Goal: Transaction & Acquisition: Purchase product/service

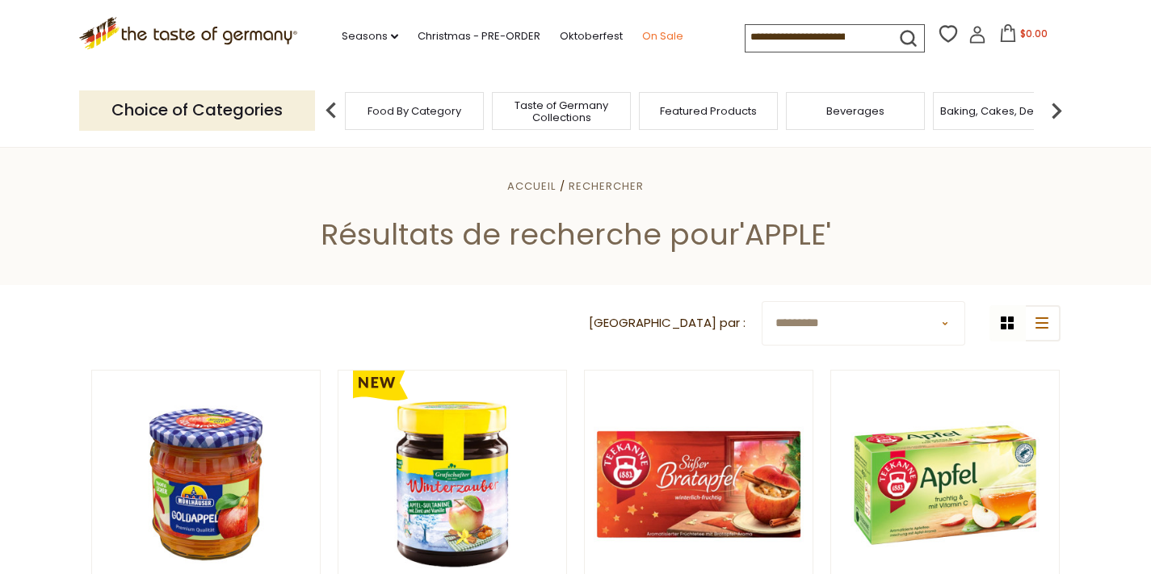
click at [642, 39] on link "On Sale" at bounding box center [662, 36] width 41 height 18
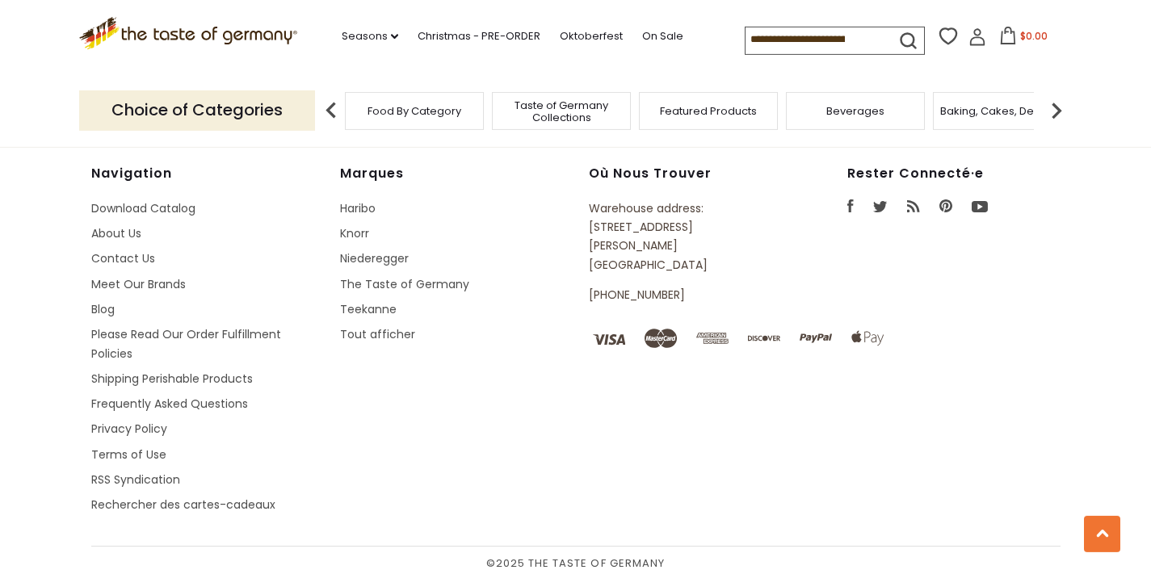
scroll to position [1249, 0]
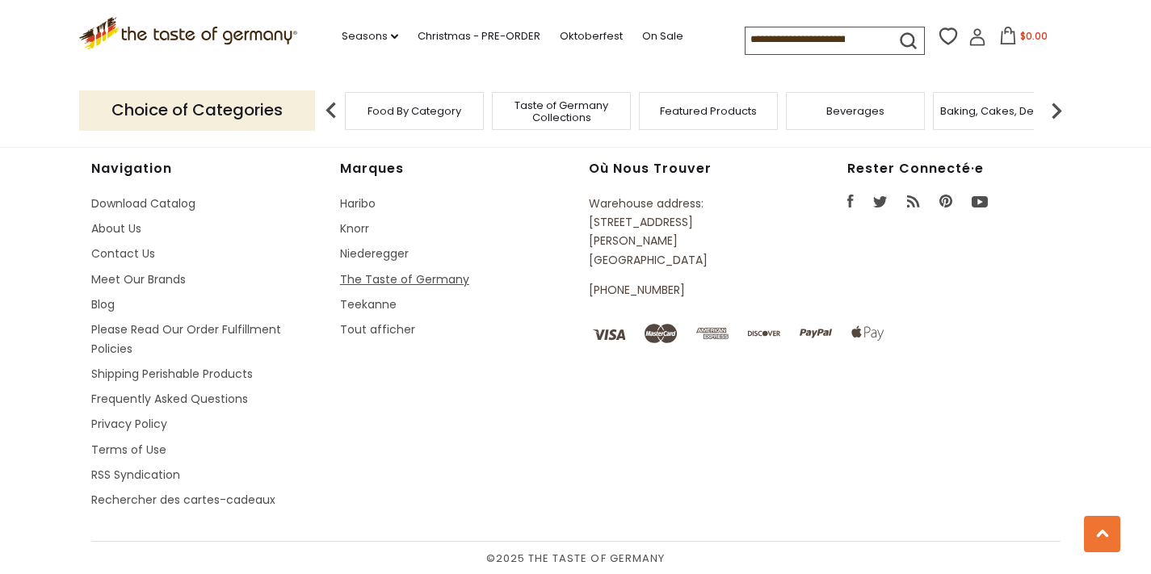
click at [357, 279] on link "The Taste of Germany" at bounding box center [404, 279] width 129 height 16
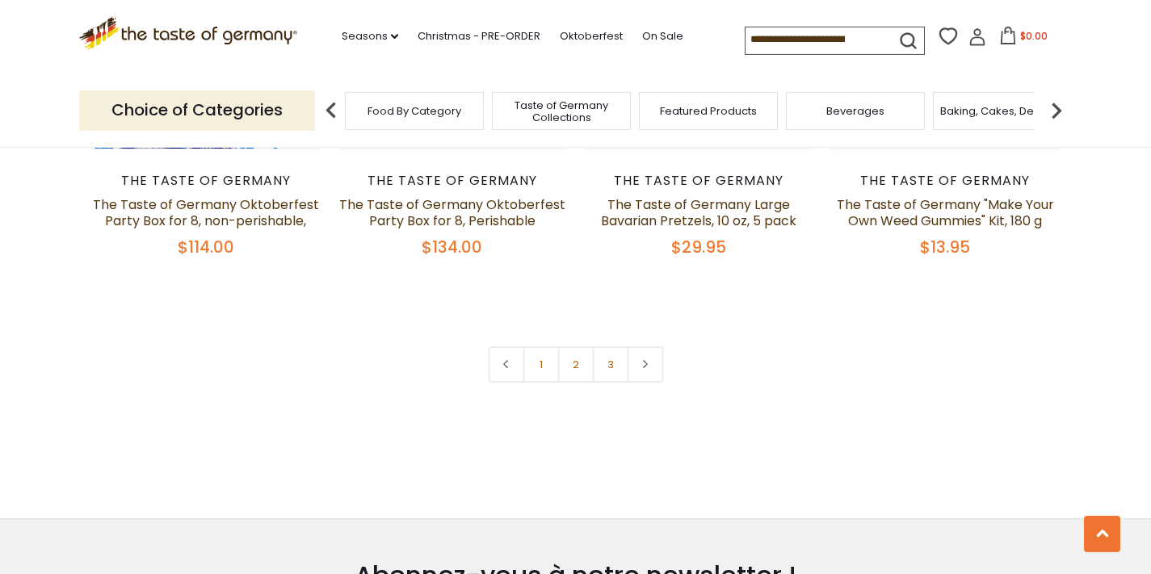
scroll to position [3566, 0]
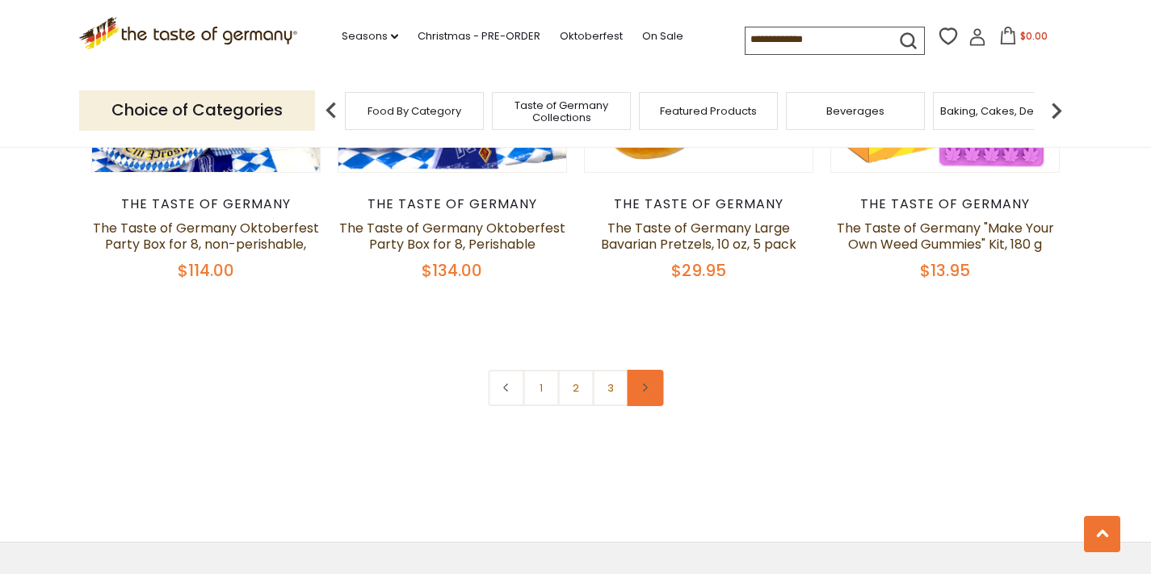
click at [655, 394] on link at bounding box center [645, 388] width 36 height 36
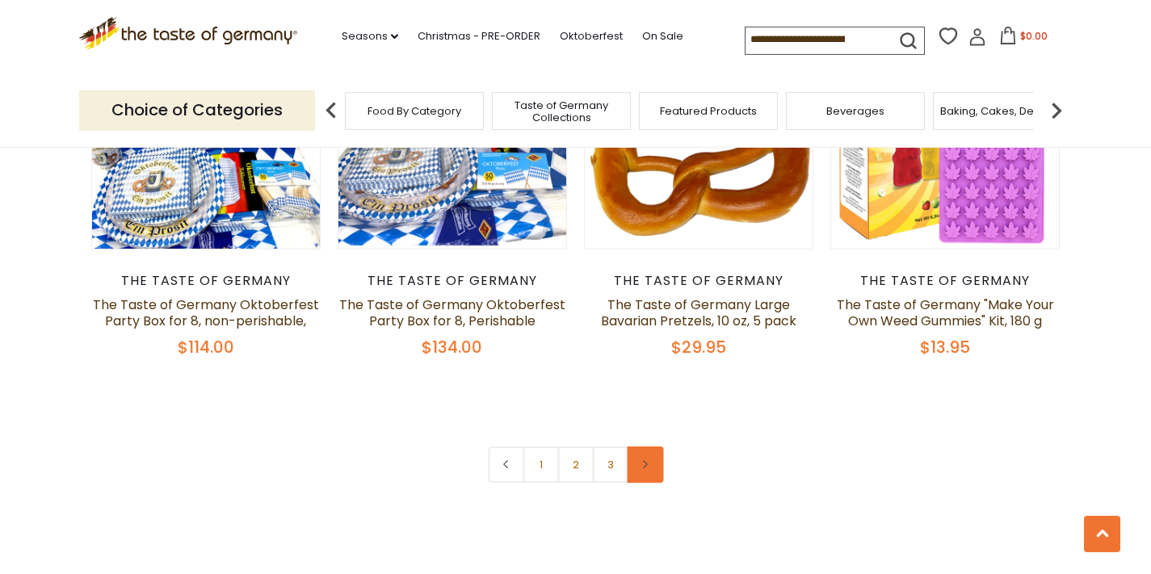
scroll to position [3488, 0]
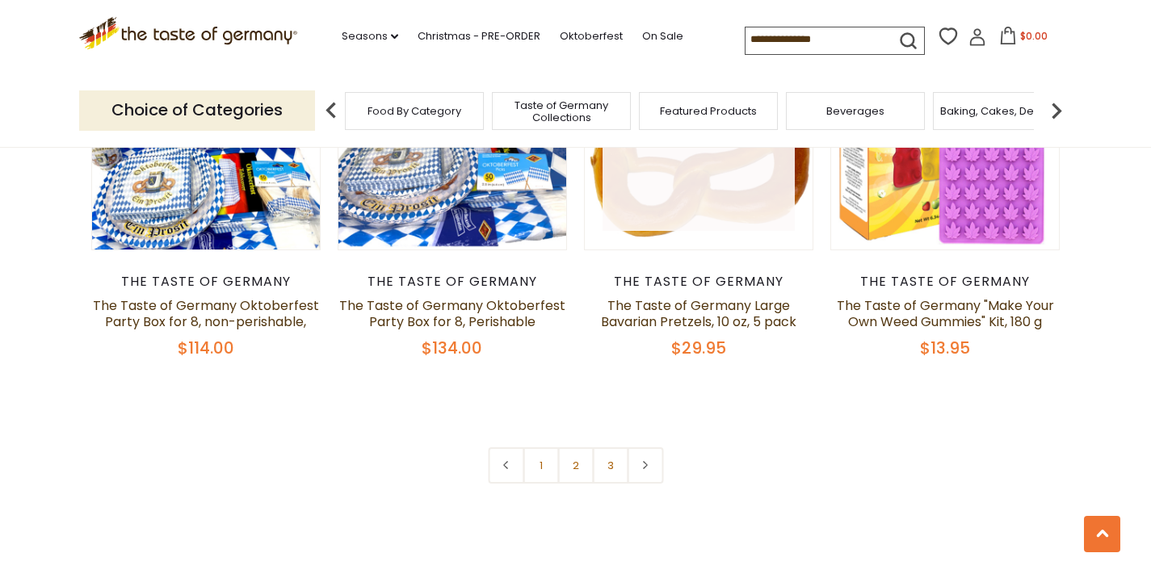
click at [667, 211] on link at bounding box center [698, 136] width 192 height 192
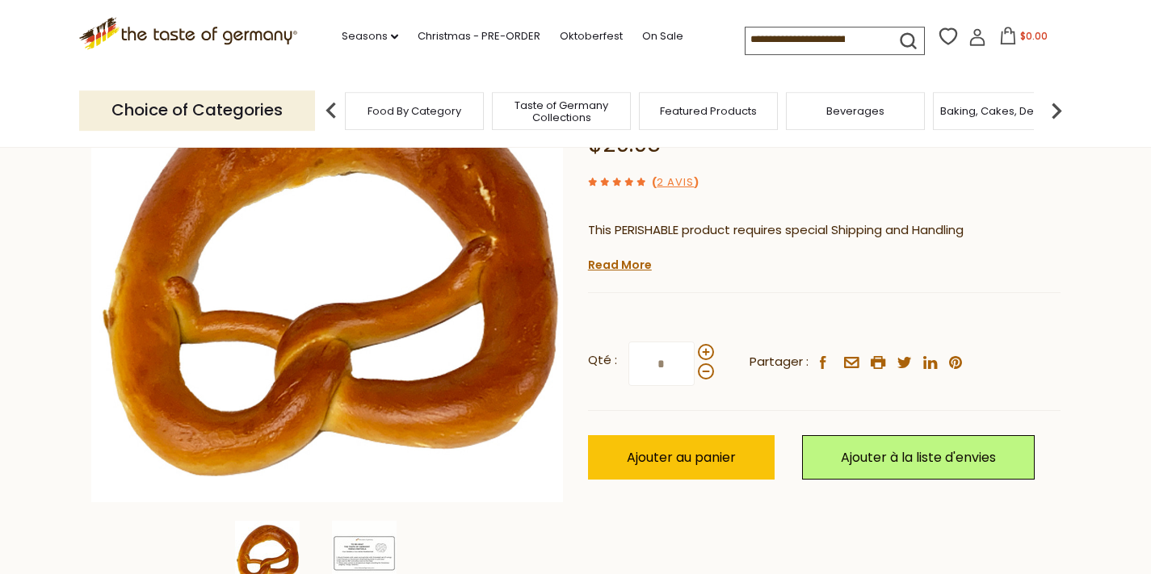
scroll to position [194, 0]
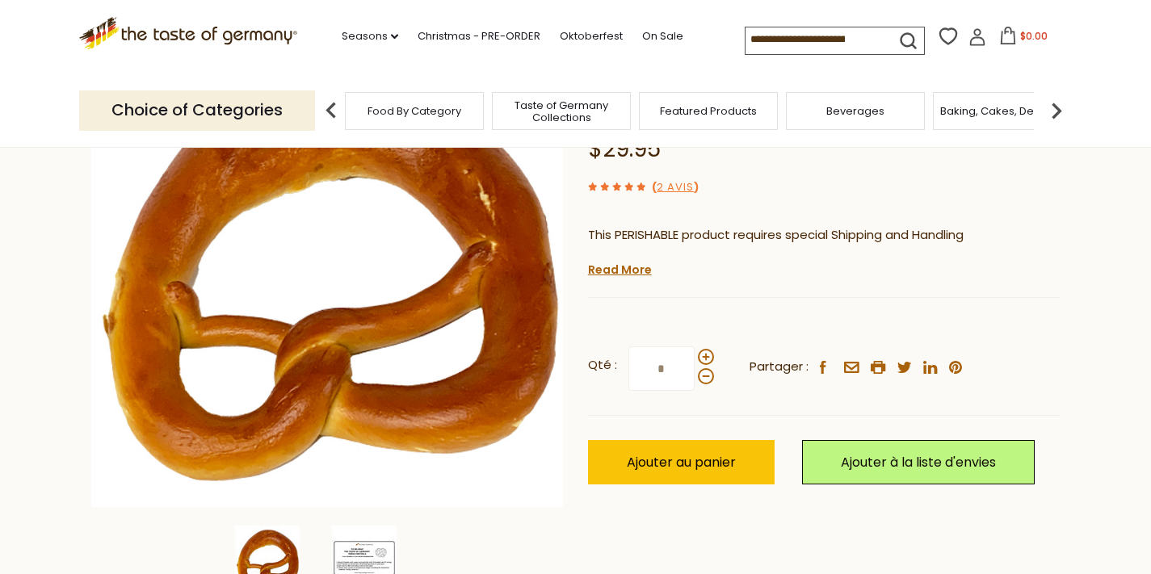
click at [380, 543] on img at bounding box center [364, 558] width 65 height 65
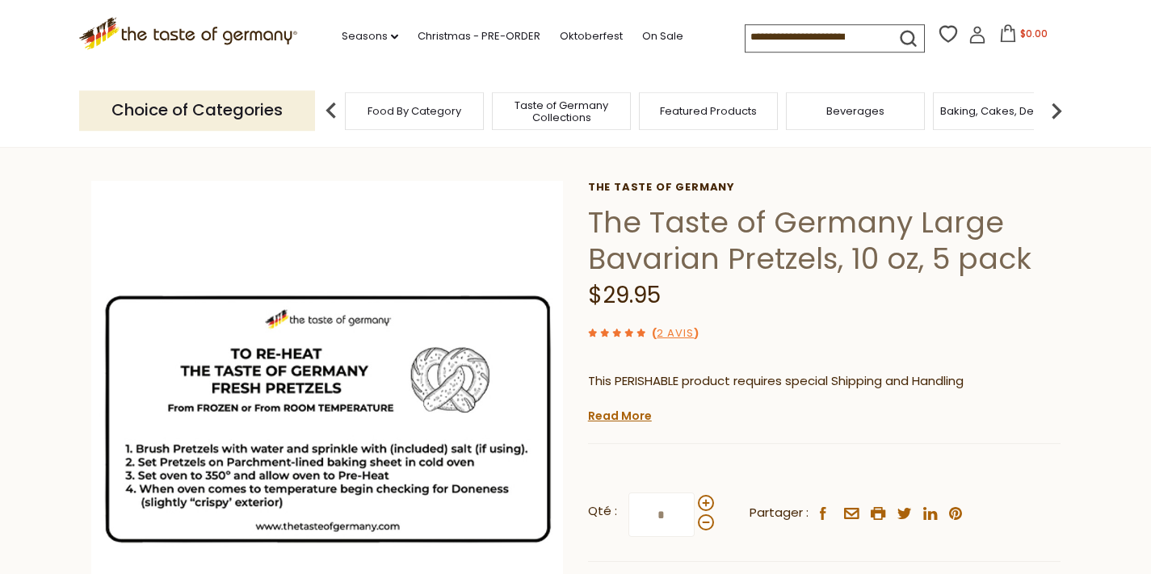
scroll to position [0, 0]
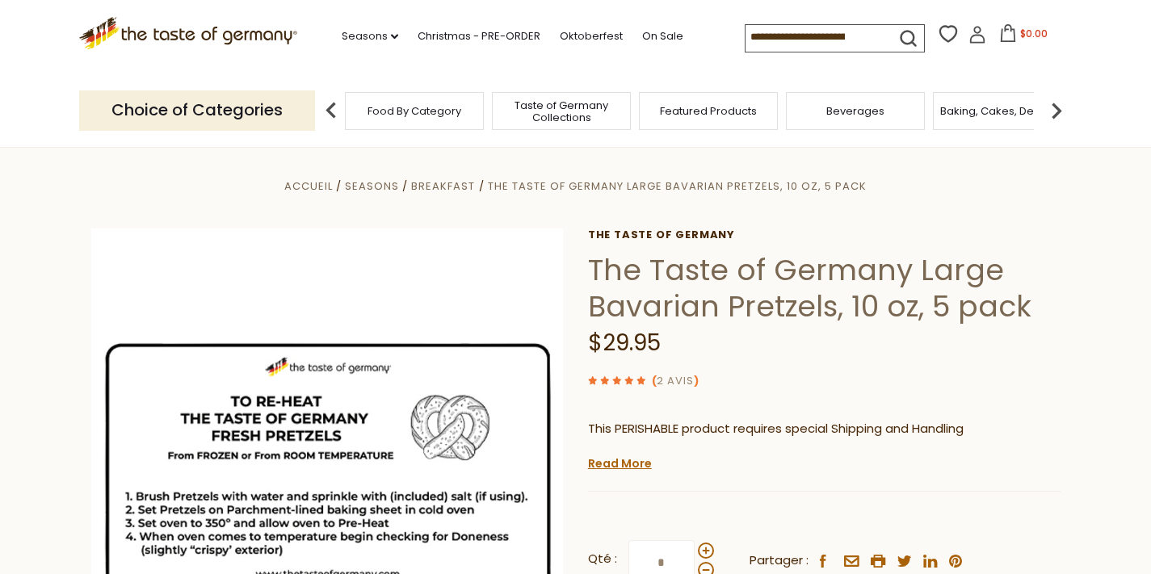
click at [670, 378] on link "2 avis" at bounding box center [674, 381] width 37 height 17
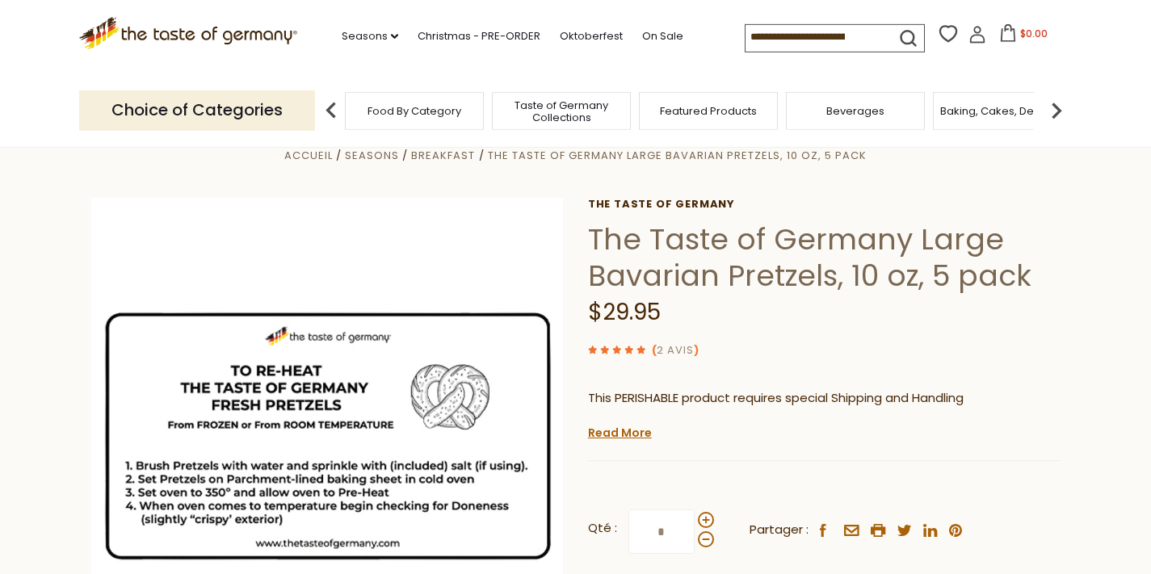
scroll to position [39, 0]
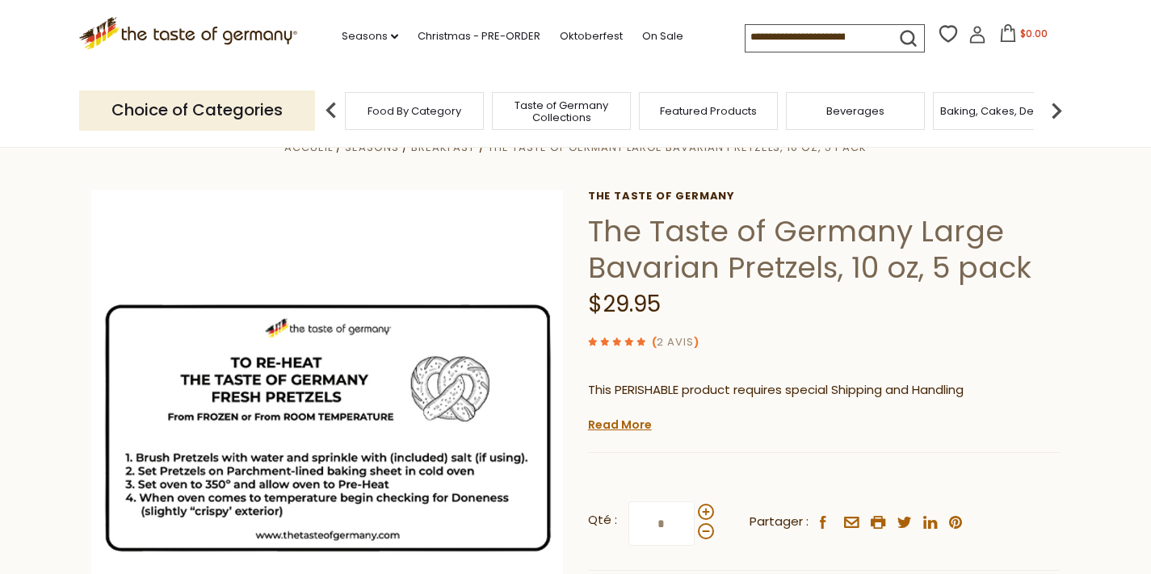
click at [676, 342] on link "2 avis" at bounding box center [674, 342] width 37 height 17
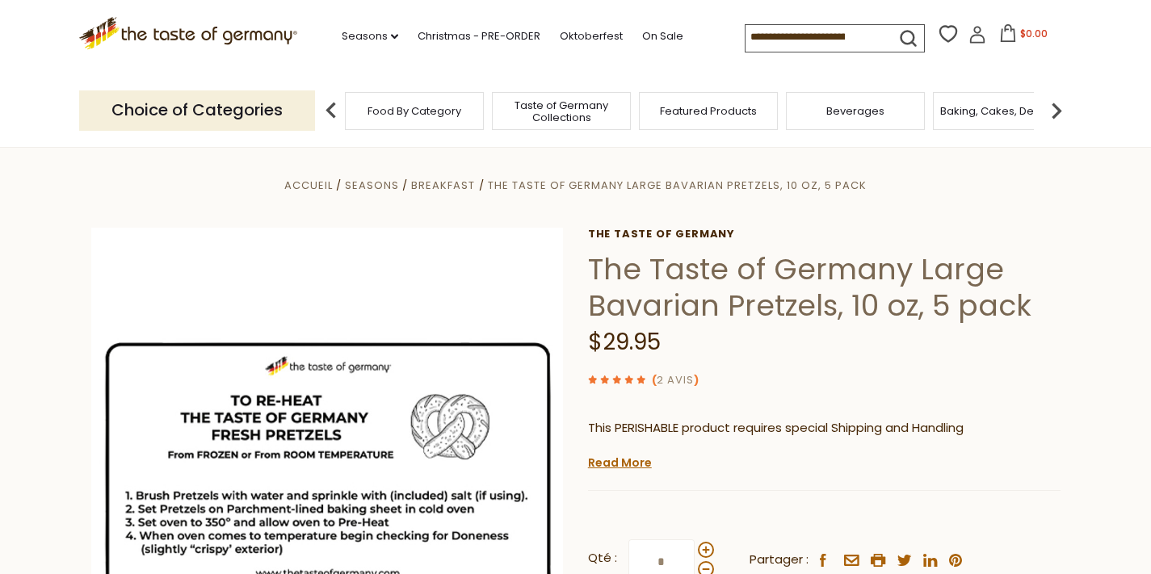
scroll to position [0, 0]
click at [665, 380] on link "2 avis" at bounding box center [674, 381] width 37 height 17
click at [417, 37] on link "Christmas - PRE-ORDER" at bounding box center [478, 36] width 123 height 18
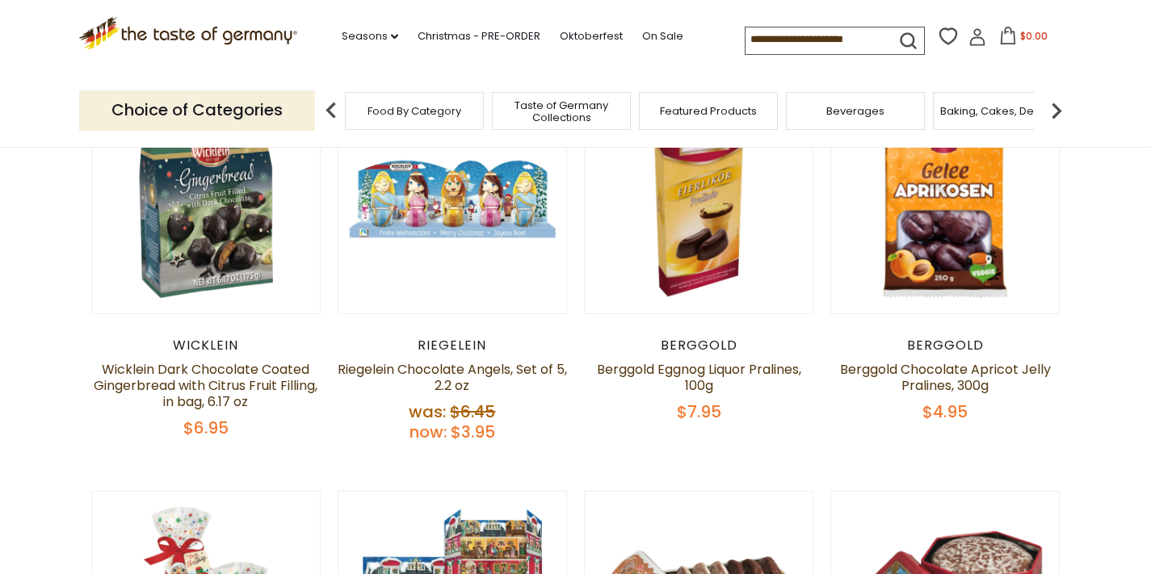
scroll to position [543, 0]
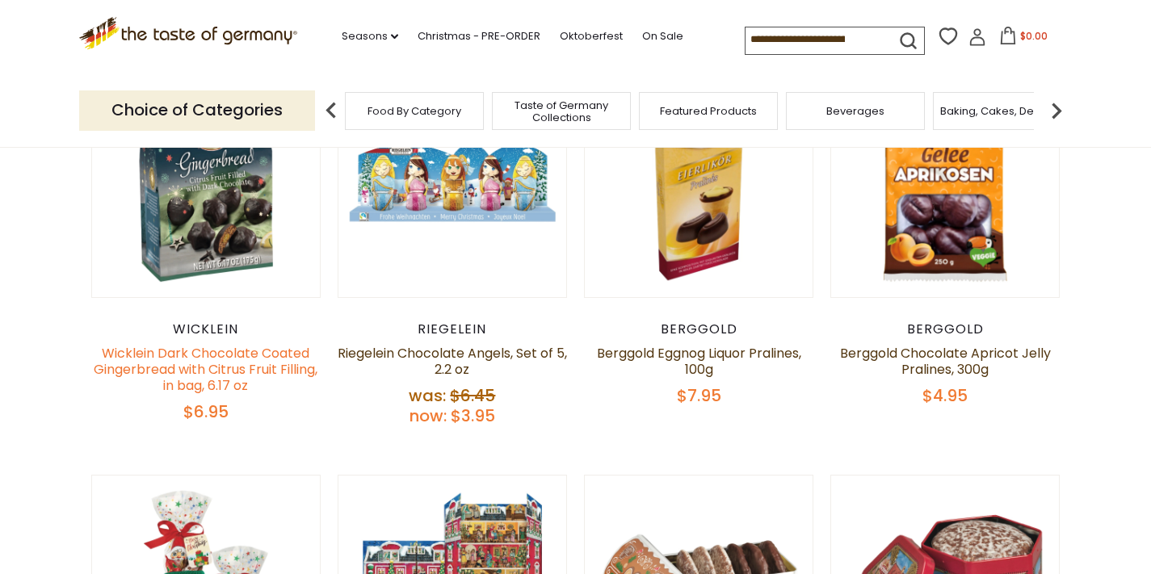
click at [225, 361] on link "Wicklein Dark Chocolate Coated Gingerbread with Citrus Fruit Filling, in bag, 6…" at bounding box center [206, 369] width 224 height 51
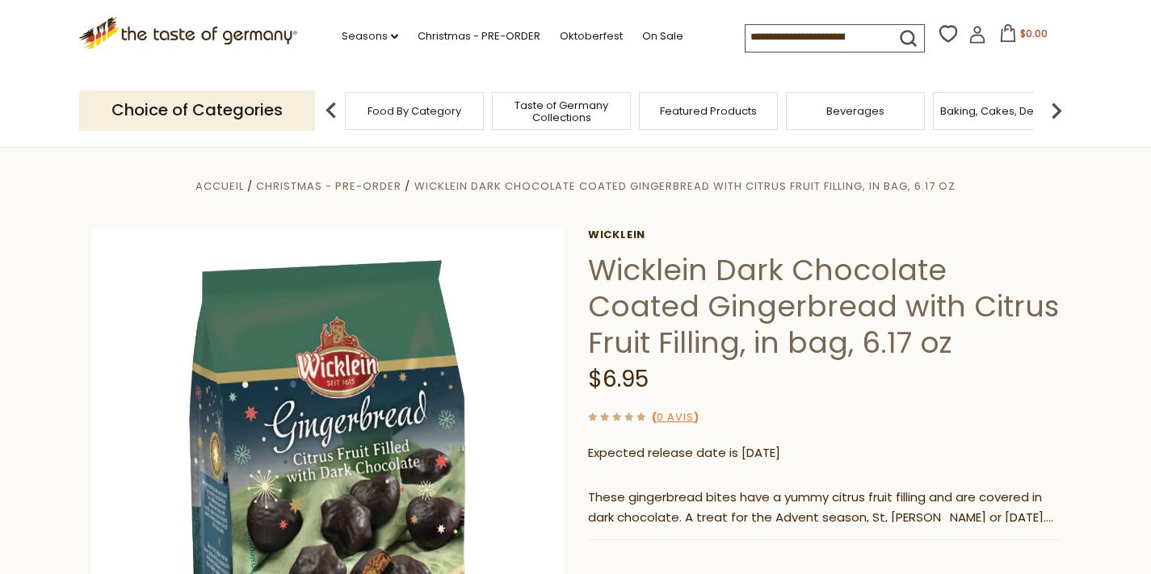
click at [999, 399] on div "$6.95" at bounding box center [824, 380] width 472 height 38
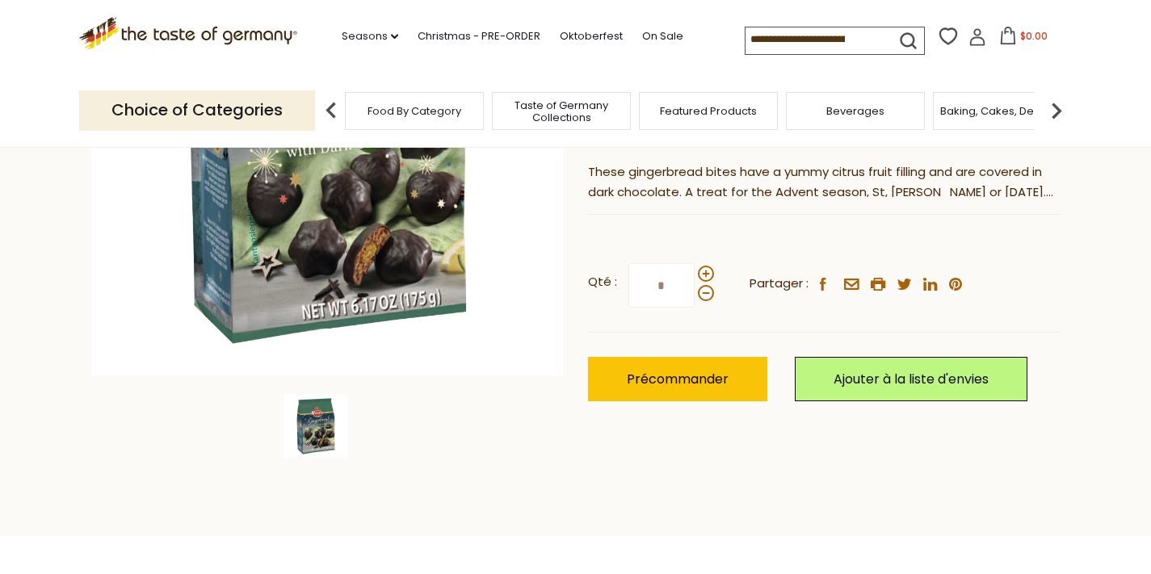
scroll to position [349, 0]
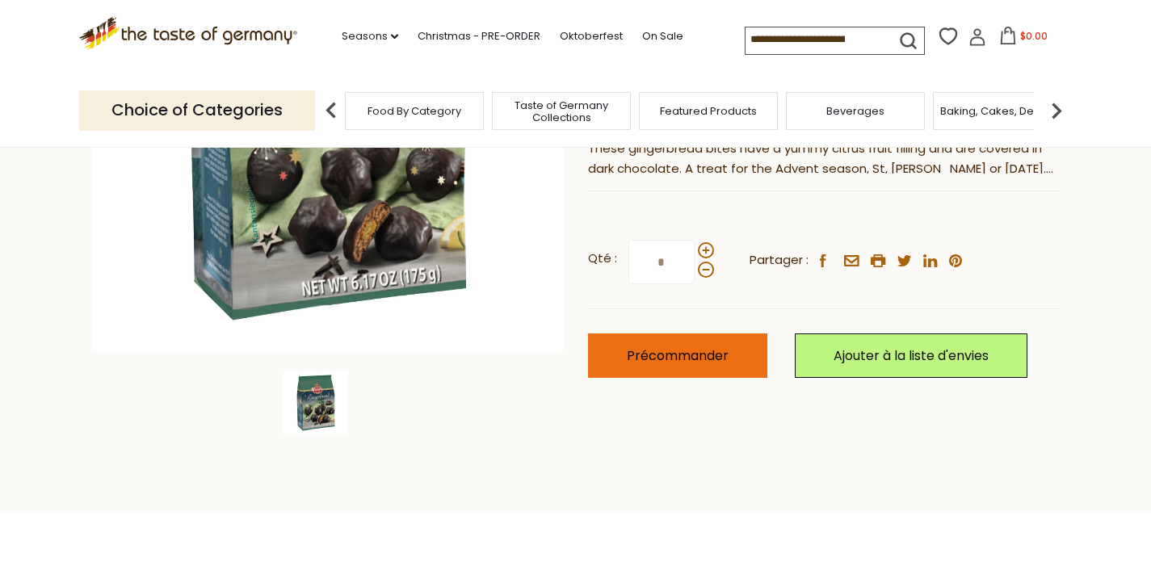
click at [703, 363] on span "Précommander" at bounding box center [678, 355] width 102 height 19
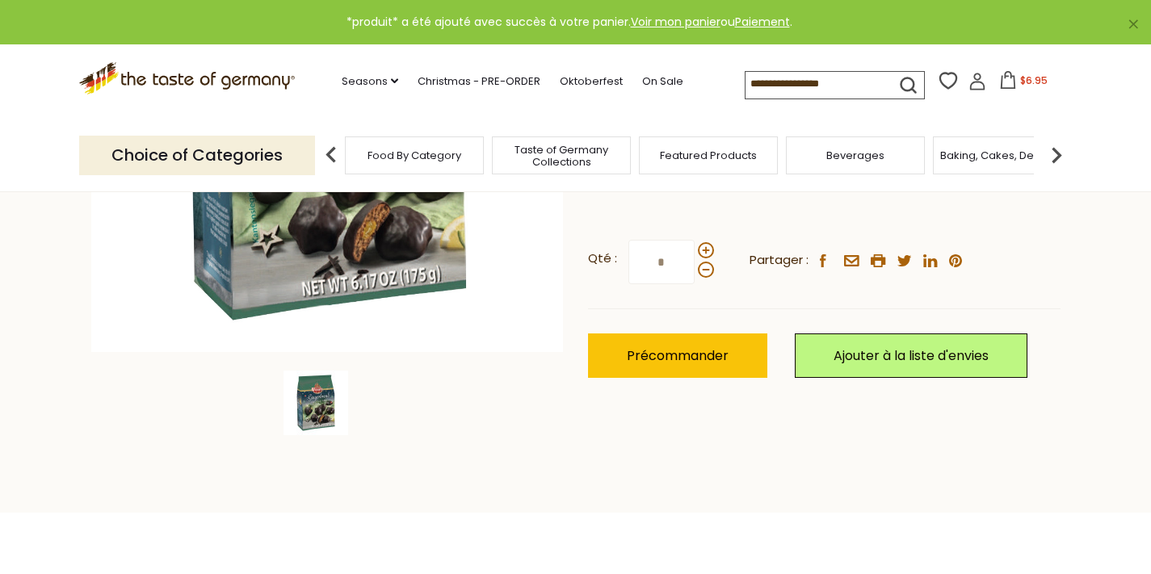
click at [989, 78] on button "$6.95" at bounding box center [1023, 83] width 69 height 24
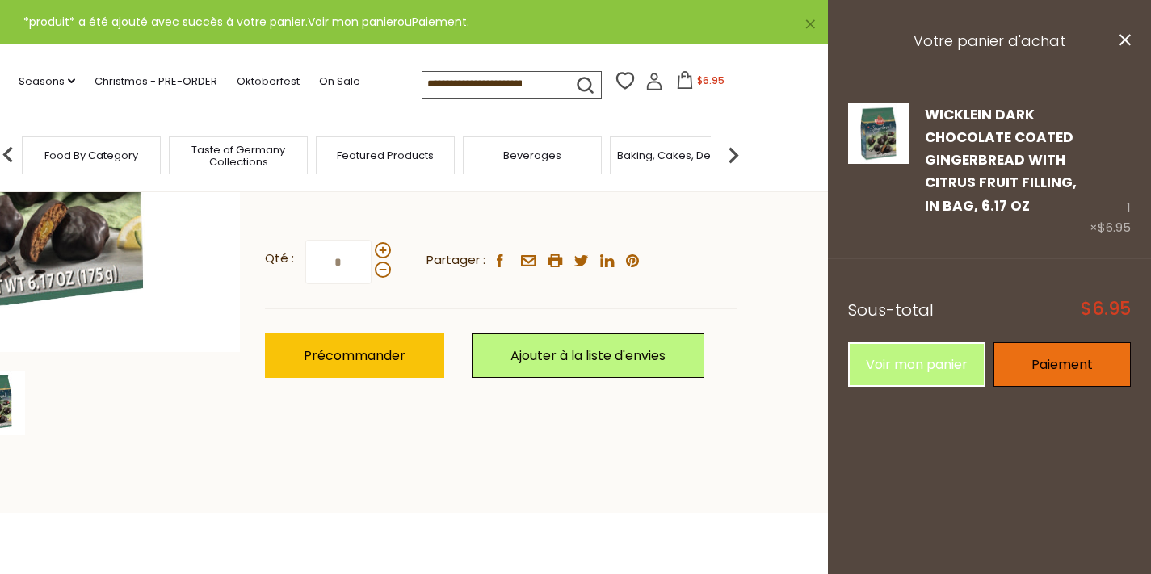
click at [1075, 358] on link "Paiement" at bounding box center [1061, 364] width 137 height 44
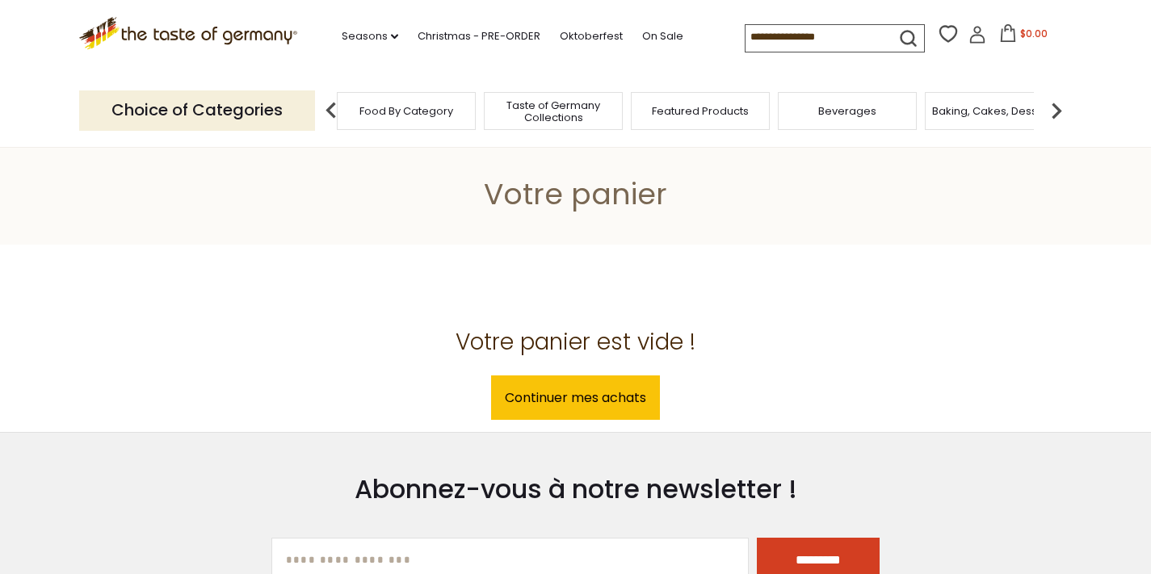
click at [850, 107] on span "Beverages" at bounding box center [847, 111] width 58 height 12
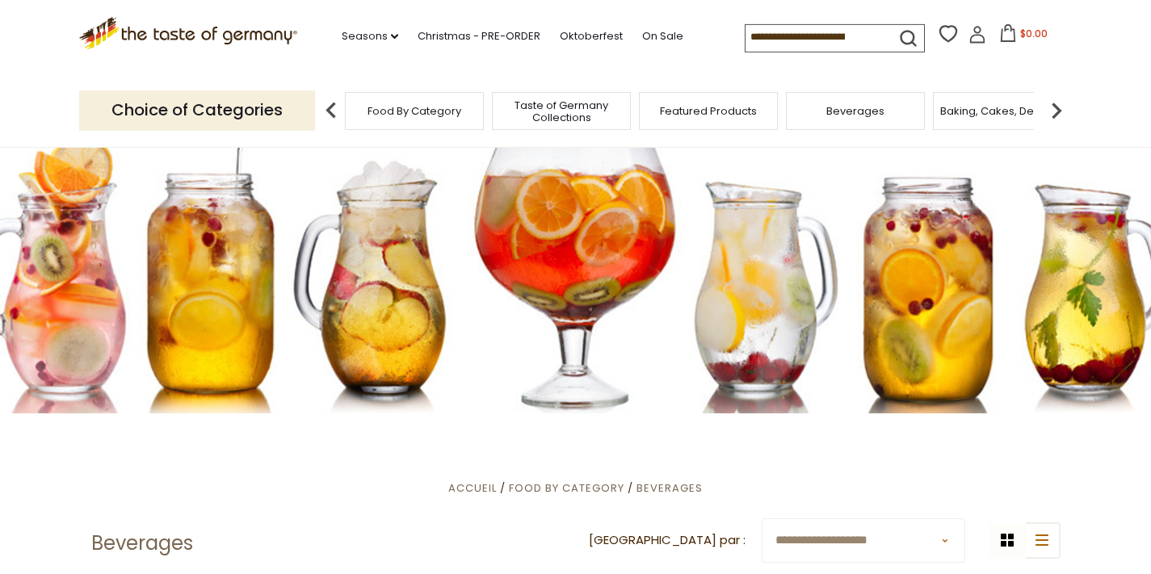
scroll to position [15, 0]
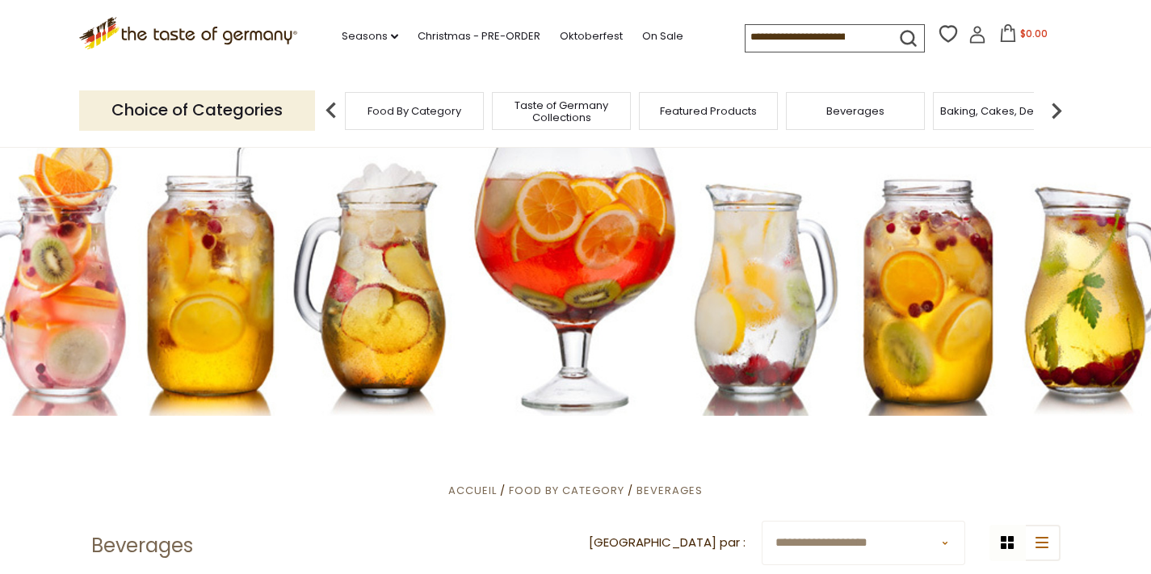
click at [767, 41] on input at bounding box center [813, 36] width 136 height 23
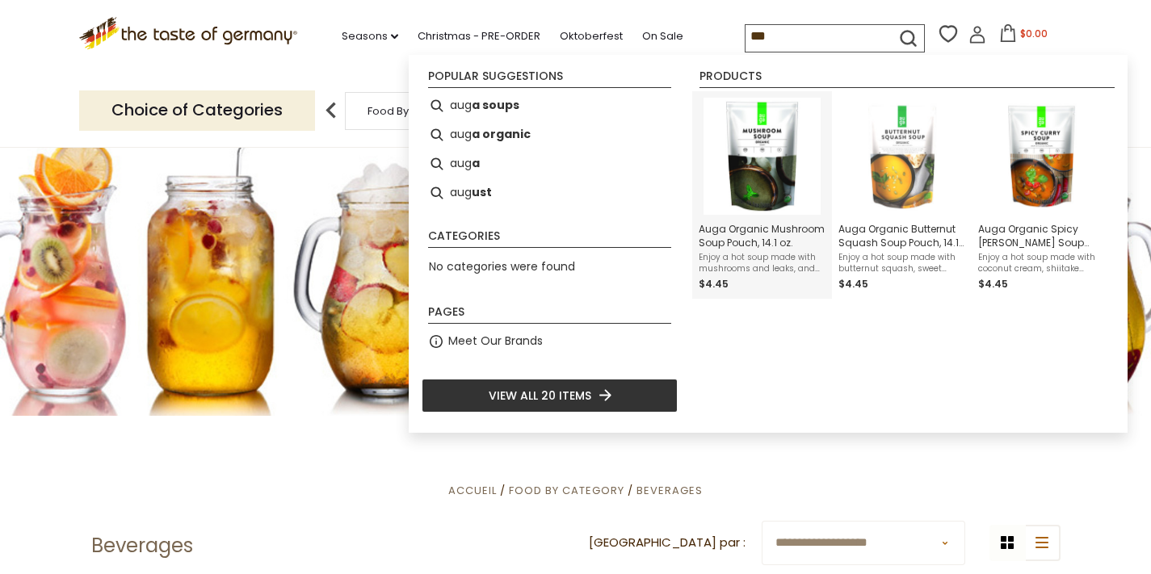
type input "***"
click at [736, 247] on span "Auga Organic Mushroom Soup Pouch, 14.1 oz." at bounding box center [761, 235] width 127 height 27
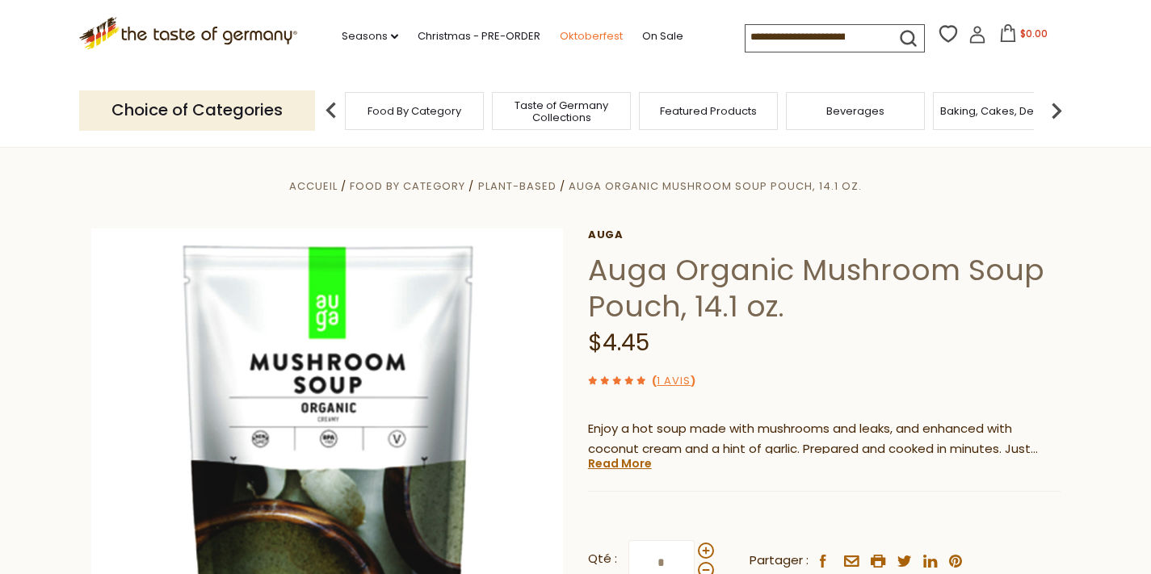
click at [560, 36] on link "Oktoberfest" at bounding box center [591, 36] width 63 height 18
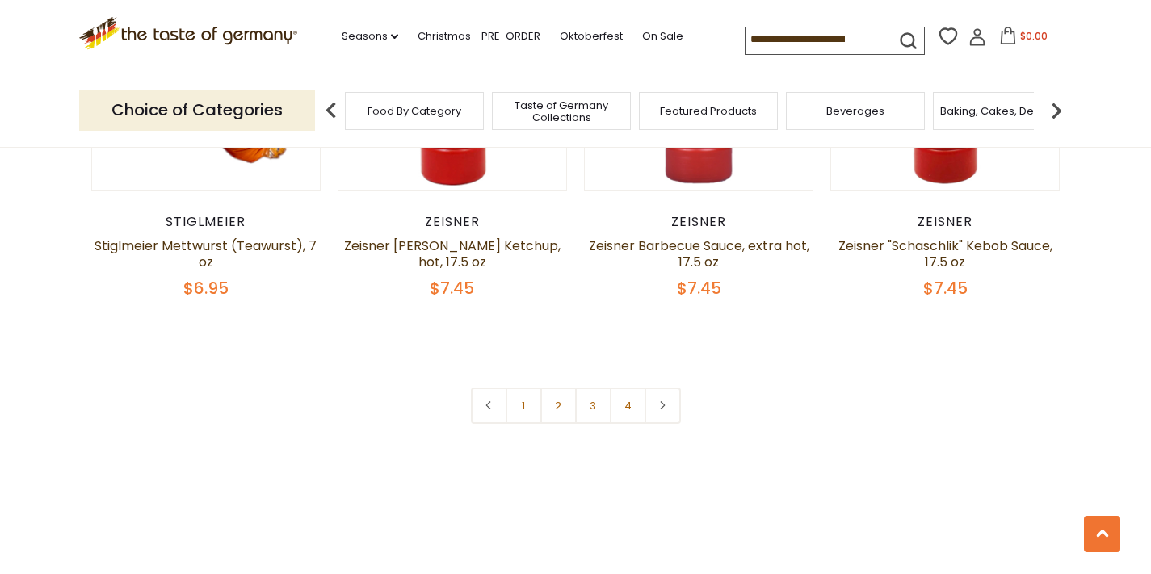
scroll to position [3915, 0]
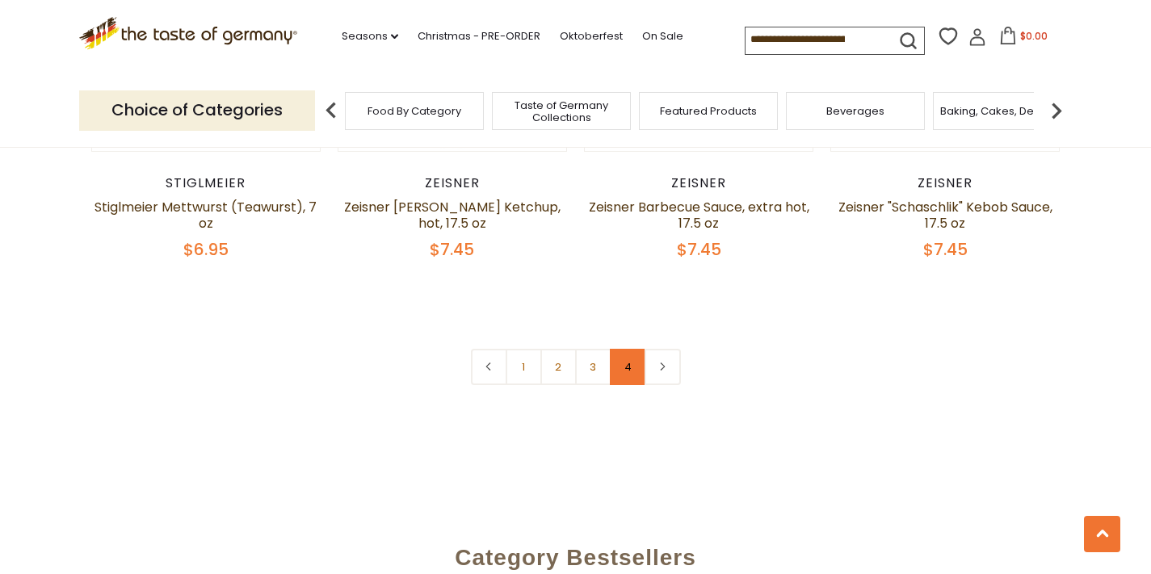
click at [631, 349] on link "4" at bounding box center [628, 367] width 36 height 36
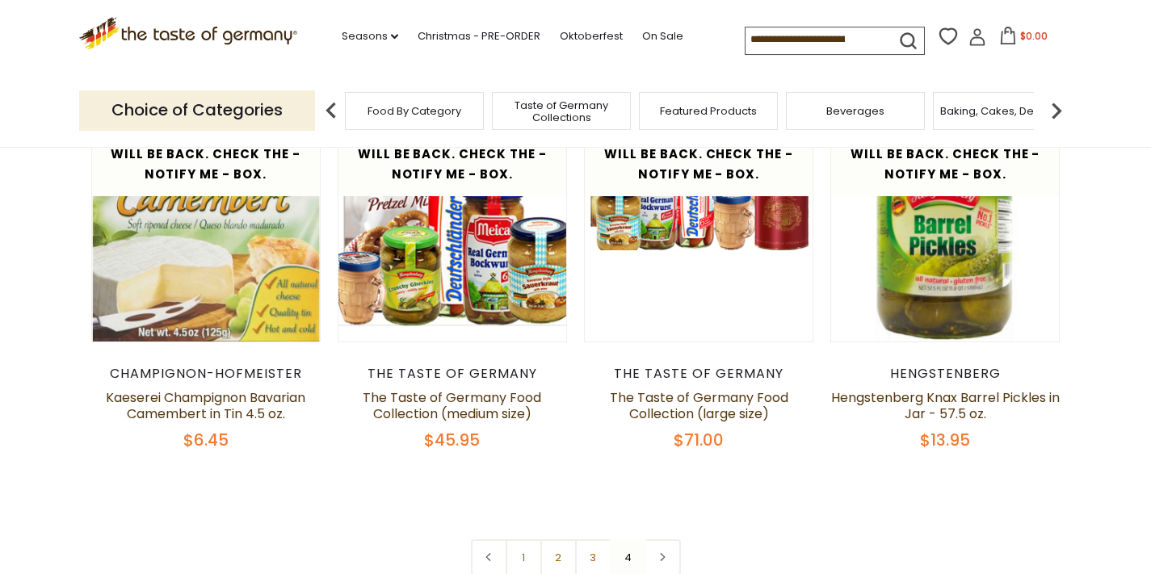
scroll to position [536, 0]
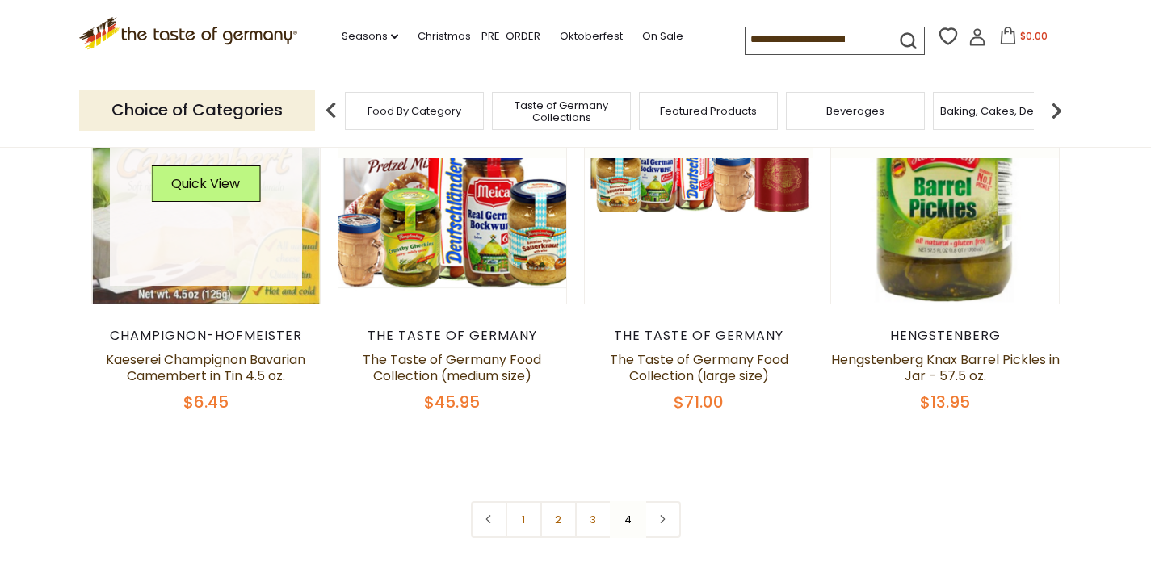
click at [229, 275] on link at bounding box center [206, 190] width 192 height 192
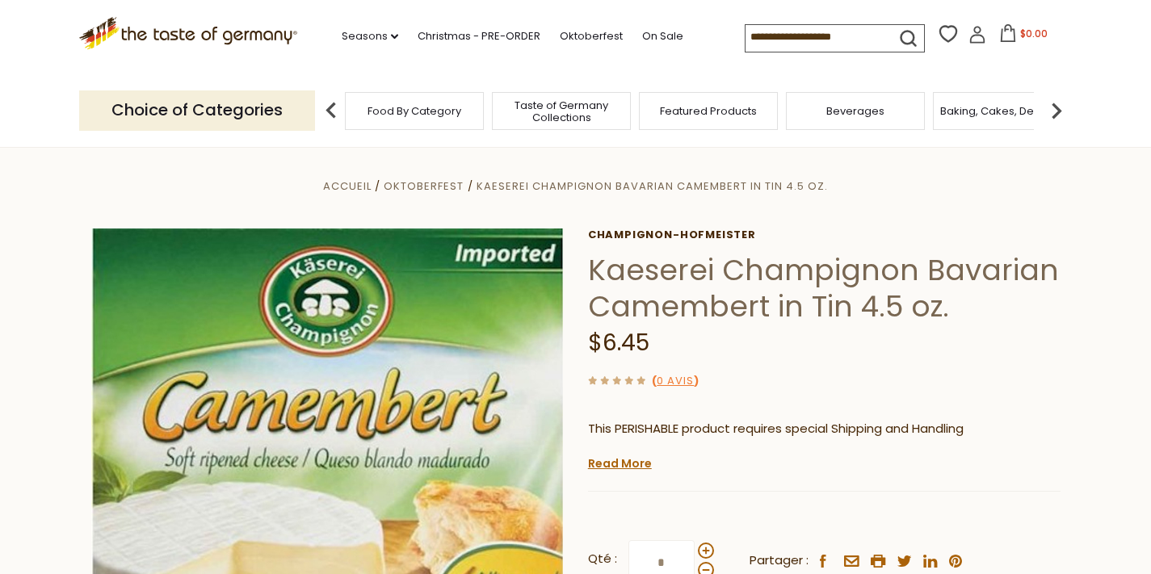
click at [722, 109] on span "Featured Products" at bounding box center [708, 111] width 97 height 12
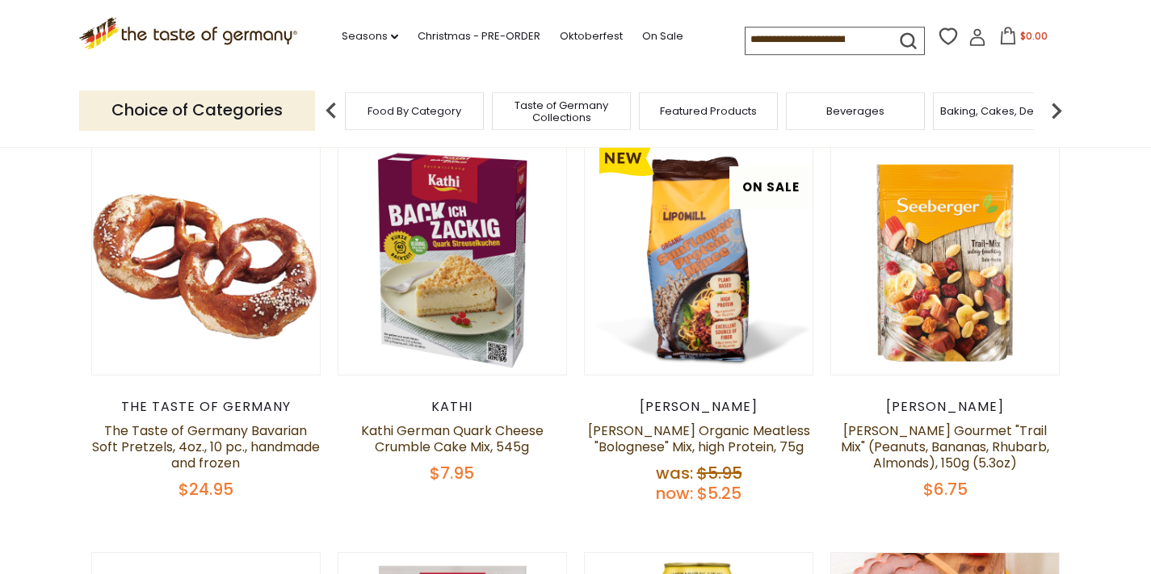
scroll to position [194, 0]
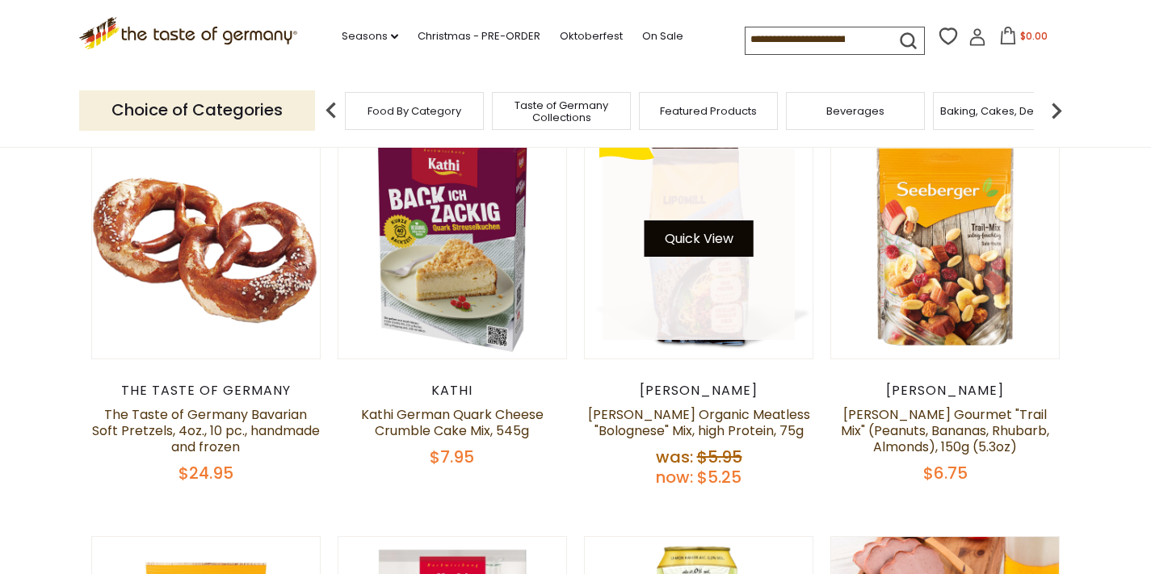
click at [696, 237] on button "Quick View" at bounding box center [698, 238] width 109 height 36
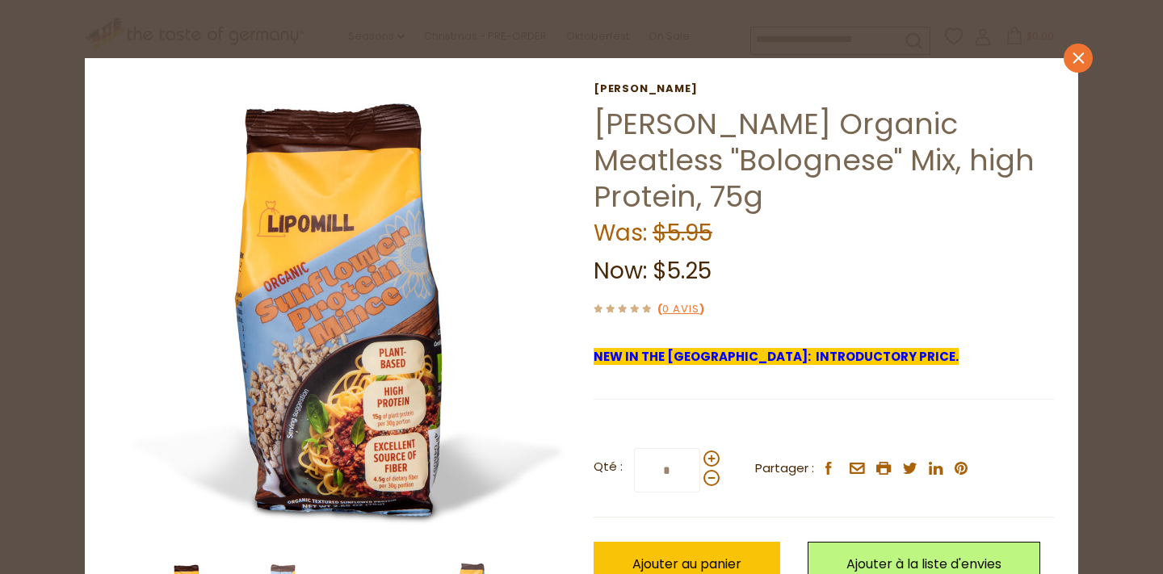
click at [1074, 57] on icon at bounding box center [1077, 57] width 11 height 11
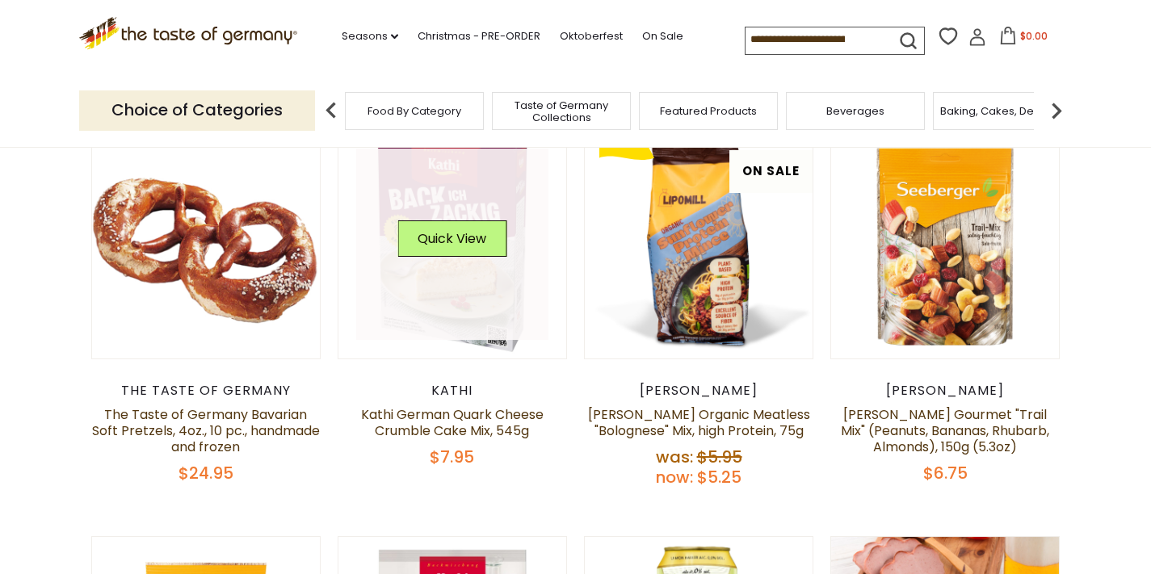
click at [451, 312] on link at bounding box center [452, 245] width 192 height 192
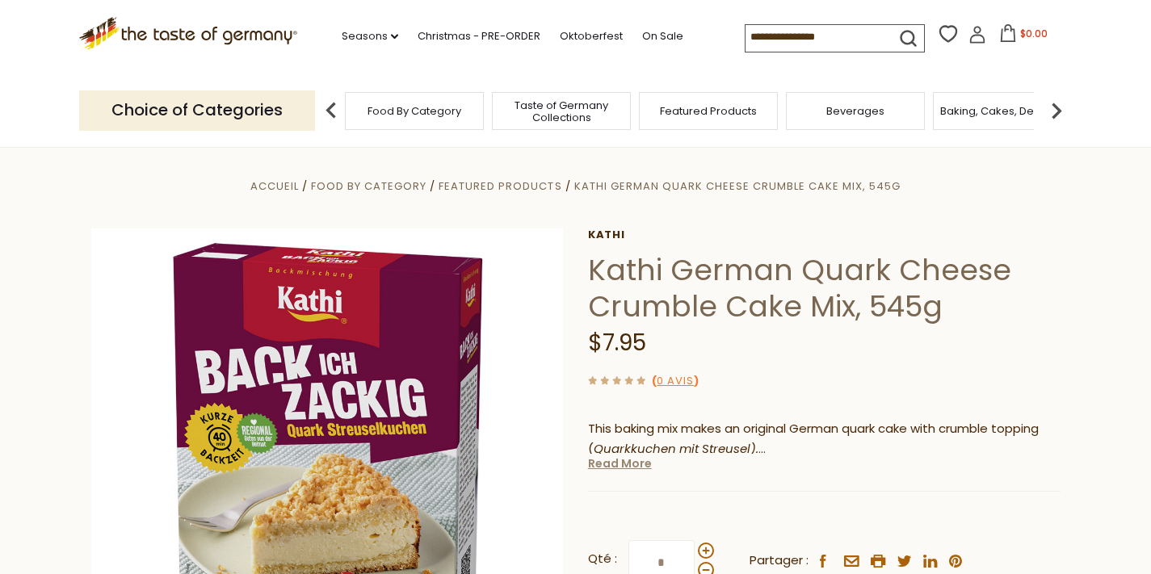
click at [613, 469] on link "Read More" at bounding box center [620, 463] width 64 height 16
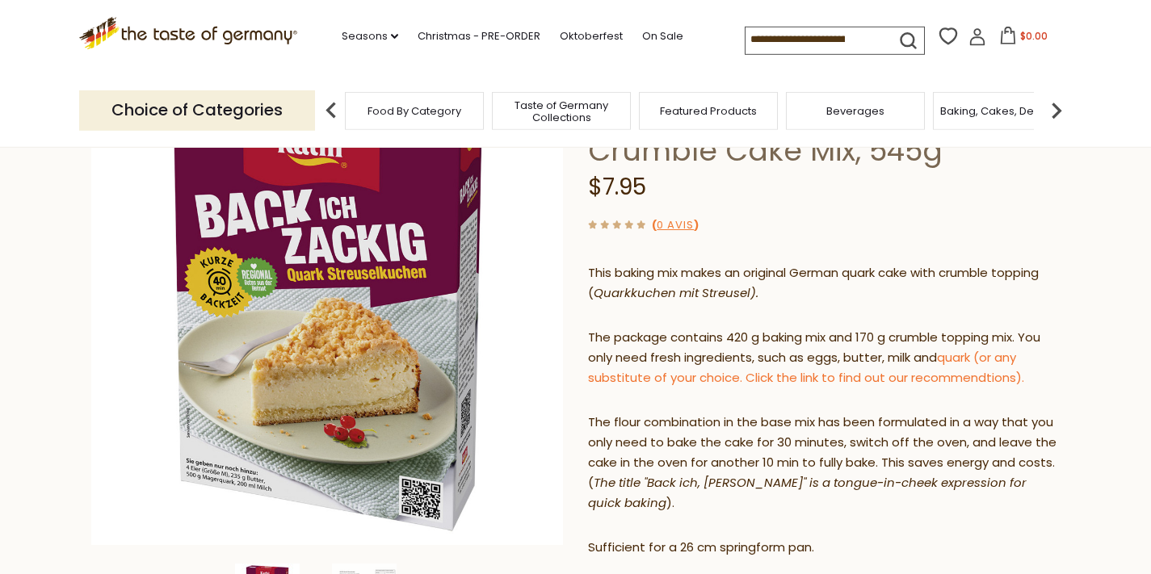
scroll to position [155, 0]
click at [921, 376] on link "quark (or any substitute of your choice. Click the link to find out our recomme…" at bounding box center [806, 368] width 436 height 37
click at [732, 110] on span "Featured Products" at bounding box center [708, 111] width 97 height 12
